Goal: Navigation & Orientation: Find specific page/section

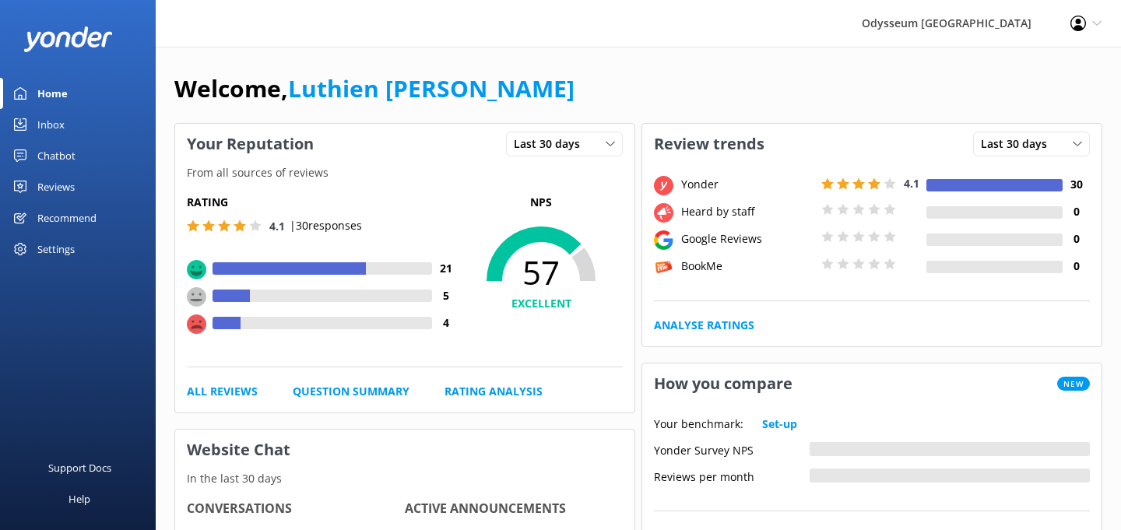
click at [73, 187] on div "Reviews" at bounding box center [55, 186] width 37 height 31
